Goal: Task Accomplishment & Management: Use online tool/utility

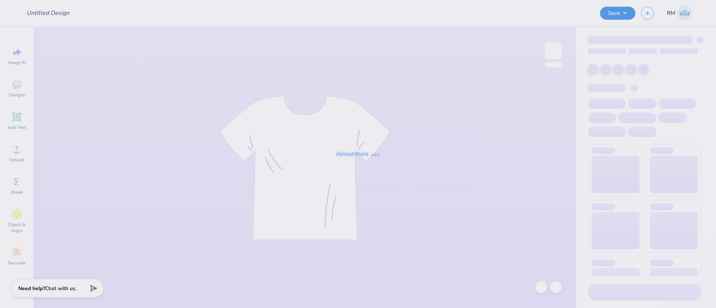
type input "BLSA [GEOGRAPHIC_DATA]"
type input "12"
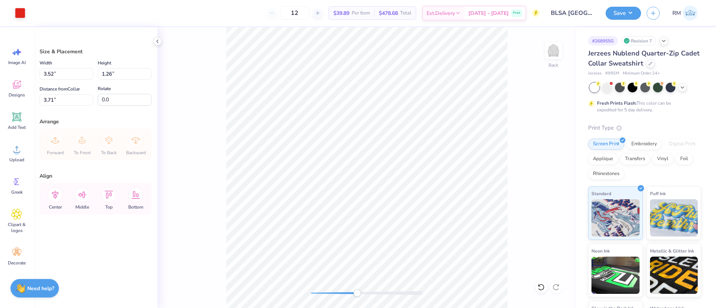
type input "3.60"
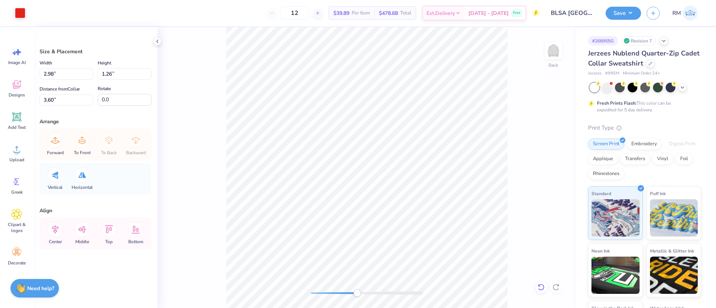
click at [544, 286] on icon at bounding box center [540, 287] width 7 height 7
click at [543, 288] on icon at bounding box center [540, 287] width 7 height 7
click at [543, 289] on icon at bounding box center [540, 287] width 7 height 7
type input "3.59"
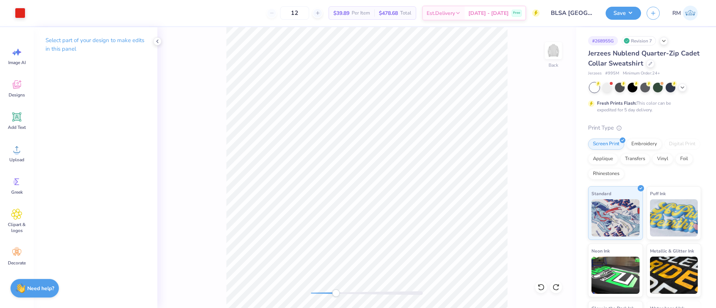
click at [212, 84] on div "Back" at bounding box center [366, 167] width 419 height 281
click at [11, 221] on div "Clipart & logos" at bounding box center [16, 221] width 27 height 34
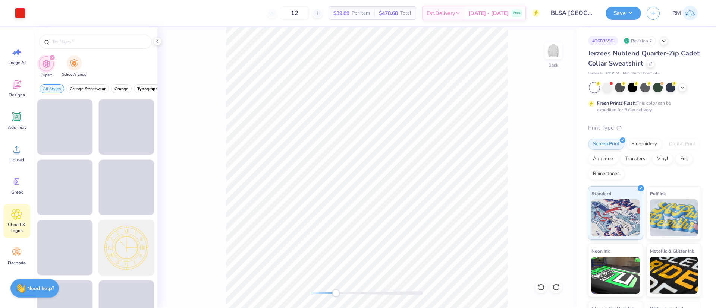
click at [79, 70] on div "School's Logo" at bounding box center [74, 67] width 25 height 22
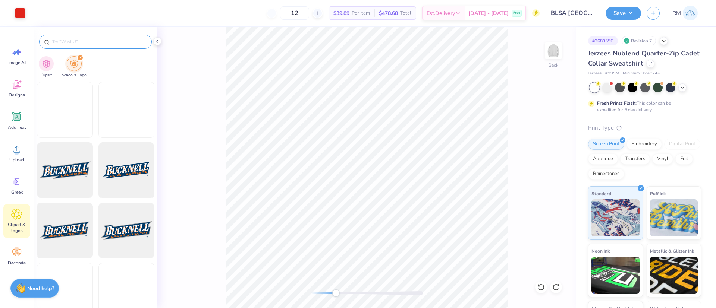
click at [88, 40] on input "text" at bounding box center [98, 41] width 95 height 7
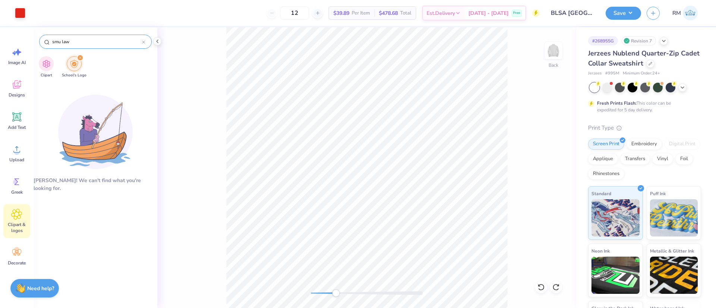
click at [95, 43] on input "smu law" at bounding box center [96, 41] width 91 height 7
type input "smu law"
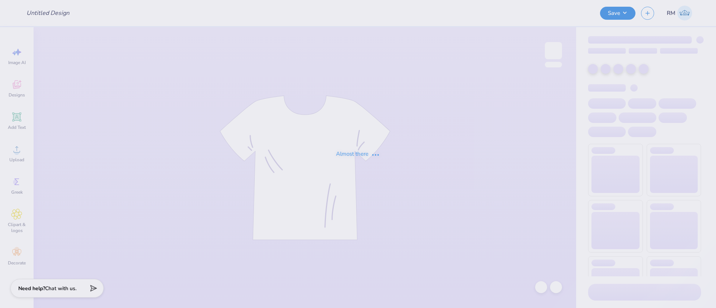
type input "BLSA [GEOGRAPHIC_DATA]"
type input "12"
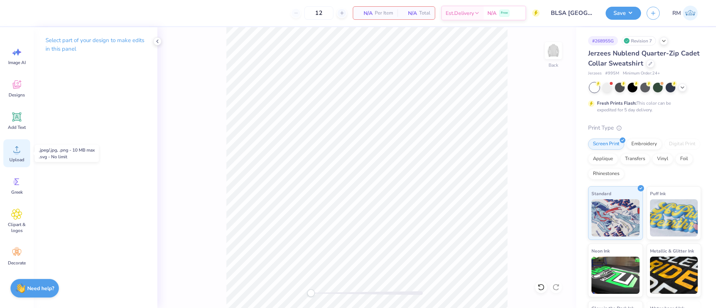
click at [19, 153] on circle at bounding box center [16, 152] width 5 height 5
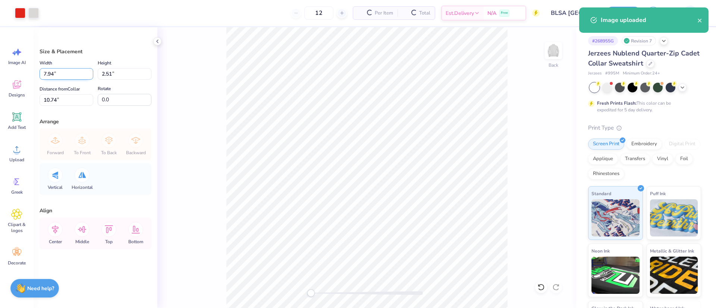
click at [67, 76] on input "7.94" at bounding box center [67, 74] width 54 height 12
click at [66, 76] on input "7.94" at bounding box center [67, 74] width 54 height 12
type input "4.00"
type input "1.26"
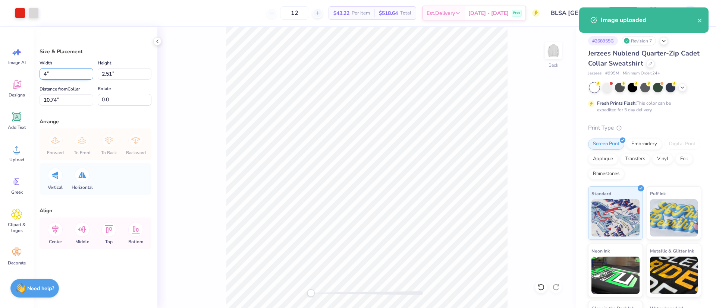
type input "11.37"
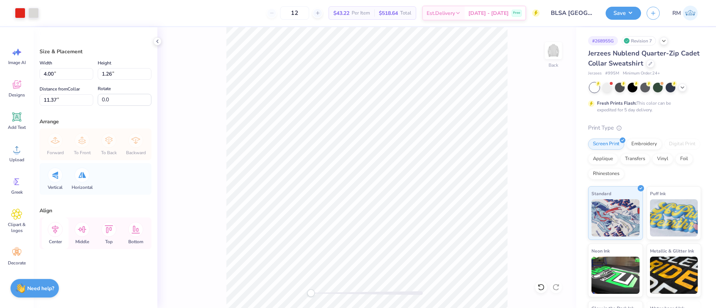
click at [58, 233] on icon at bounding box center [55, 229] width 15 height 15
drag, startPoint x: 65, startPoint y: 75, endPoint x: 21, endPoint y: 70, distance: 45.0
click at [21, 70] on div "Art colors 12 $43.22 Per Item $518.64 Total Est. Delivery [DATE] - [DATE] Free …" at bounding box center [358, 154] width 716 height 308
type input "6.00"
type input "1.90"
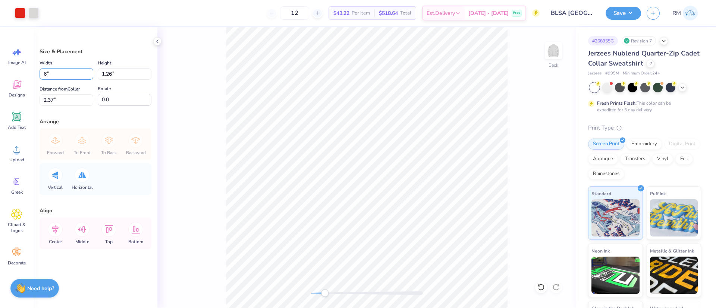
type input "2.05"
drag, startPoint x: 60, startPoint y: 76, endPoint x: 21, endPoint y: 73, distance: 39.6
click at [21, 73] on div "Art colors 12 $43.22 Per Item $518.64 Total Est. Delivery [DATE] - [DATE] Free …" at bounding box center [358, 154] width 716 height 308
type input "5.00"
type input "1.58"
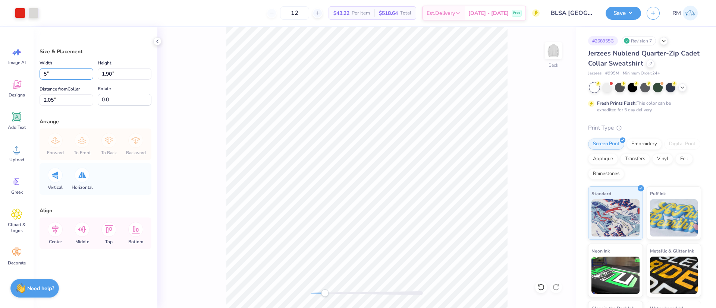
type input "2.21"
drag, startPoint x: 78, startPoint y: 75, endPoint x: 0, endPoint y: 73, distance: 77.6
click at [0, 73] on div "Art colors 12 $43.22 Per Item $518.64 Total Est. Delivery [DATE] - [DATE] Free …" at bounding box center [358, 154] width 716 height 308
type input "4.50"
type input "1.42"
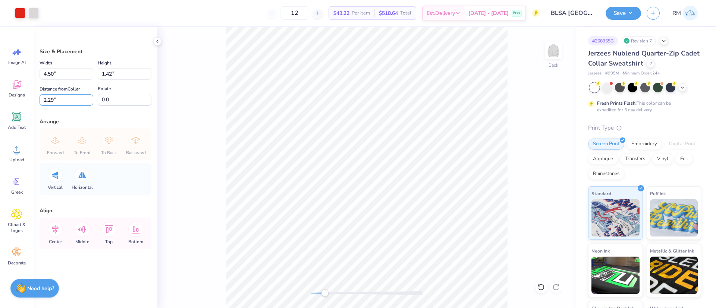
drag, startPoint x: 67, startPoint y: 101, endPoint x: 0, endPoint y: 100, distance: 67.1
click at [0, 100] on div "Art colors 12 $43.22 Per Item $518.64 Total Est. Delivery [DATE] - [DATE] Free …" at bounding box center [358, 154] width 716 height 308
type input "4"
type input "3"
drag, startPoint x: 59, startPoint y: 232, endPoint x: 171, endPoint y: 239, distance: 112.4
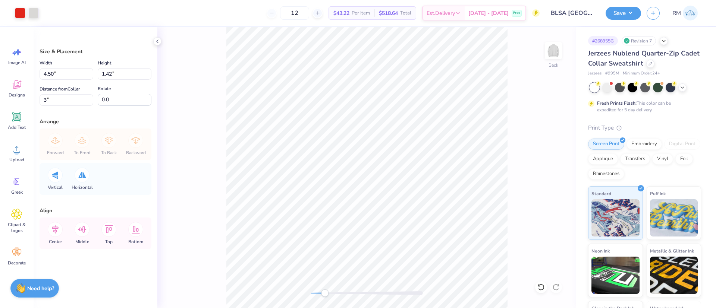
click at [59, 233] on icon at bounding box center [55, 229] width 15 height 15
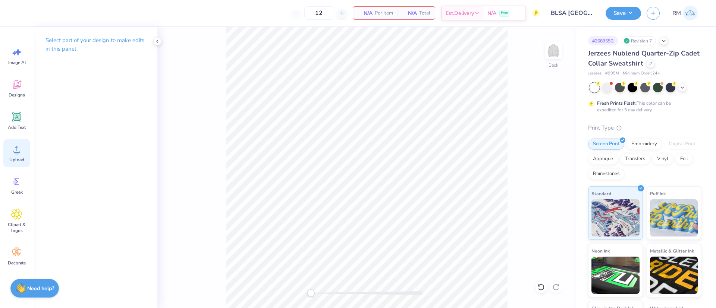
click at [19, 154] on icon at bounding box center [16, 149] width 11 height 11
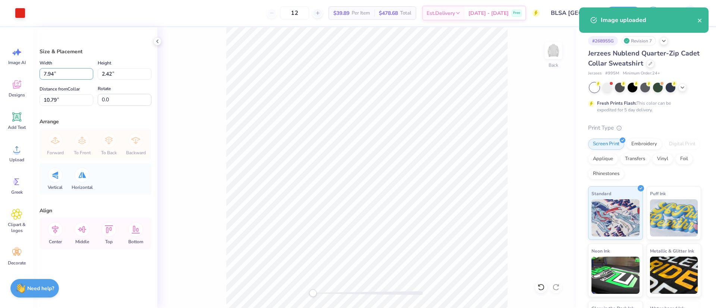
drag, startPoint x: 75, startPoint y: 77, endPoint x: 0, endPoint y: 79, distance: 74.6
click at [0, 79] on div "Art colors 12 $39.89 Per Item $478.68 Total Est. Delivery [DATE] - [DATE] Free …" at bounding box center [358, 154] width 716 height 308
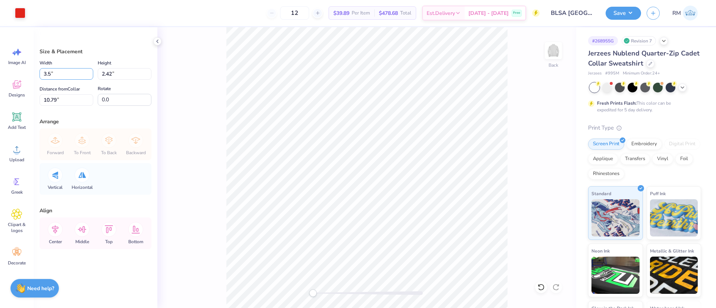
type input "3.50"
type input "1.07"
drag, startPoint x: 69, startPoint y: 100, endPoint x: 0, endPoint y: 94, distance: 69.2
click at [0, 94] on div "Art colors 12 $39.89 Per Item $478.68 Total Est. Delivery [DATE] - [DATE] Free …" at bounding box center [358, 154] width 716 height 308
type input "3"
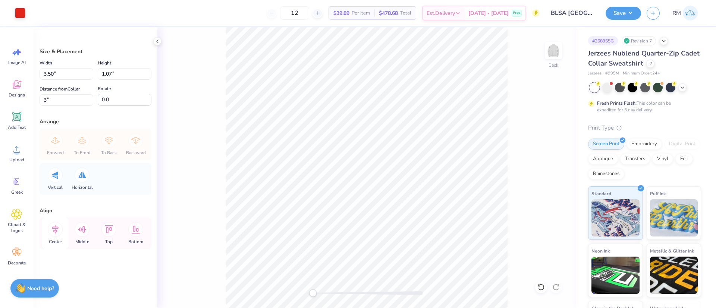
click at [51, 229] on icon at bounding box center [55, 229] width 15 height 15
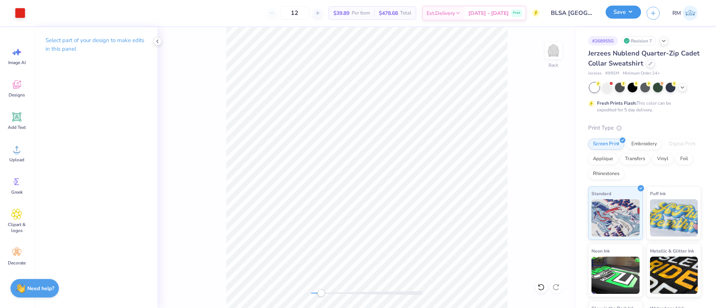
click at [634, 18] on div "Save" at bounding box center [622, 13] width 35 height 13
click at [616, 16] on button "Save" at bounding box center [622, 12] width 35 height 13
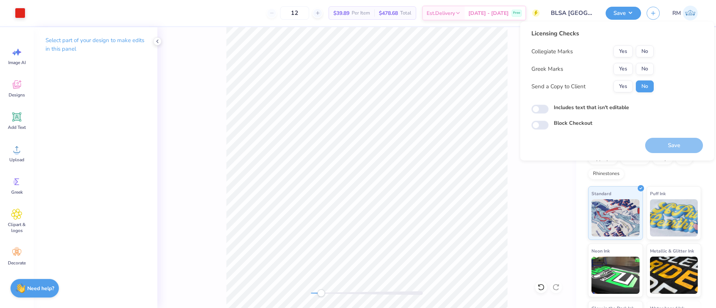
click at [538, 201] on div "Back" at bounding box center [366, 167] width 419 height 281
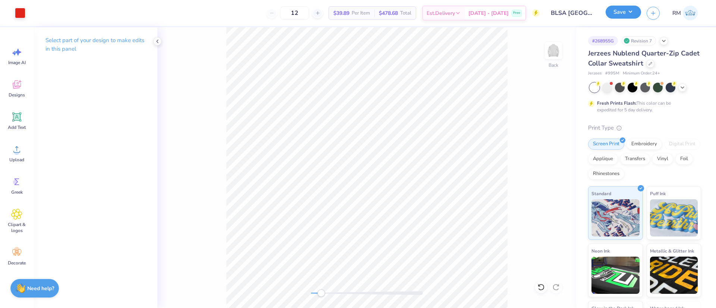
click at [623, 12] on button "Save" at bounding box center [622, 12] width 35 height 13
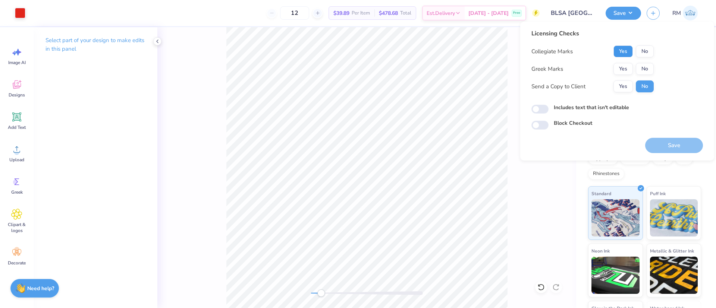
click at [624, 53] on button "Yes" at bounding box center [622, 51] width 19 height 12
click at [648, 69] on button "No" at bounding box center [645, 69] width 18 height 12
click at [674, 142] on button "Save" at bounding box center [674, 145] width 58 height 15
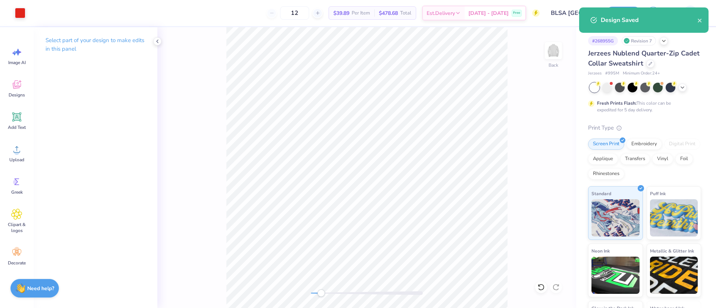
click at [31, 13] on div "Art colors 12 $39.89 Per Item $478.68 Total Est. Delivery [DATE] - [DATE] Free …" at bounding box center [358, 13] width 716 height 26
